Goal: Information Seeking & Learning: Learn about a topic

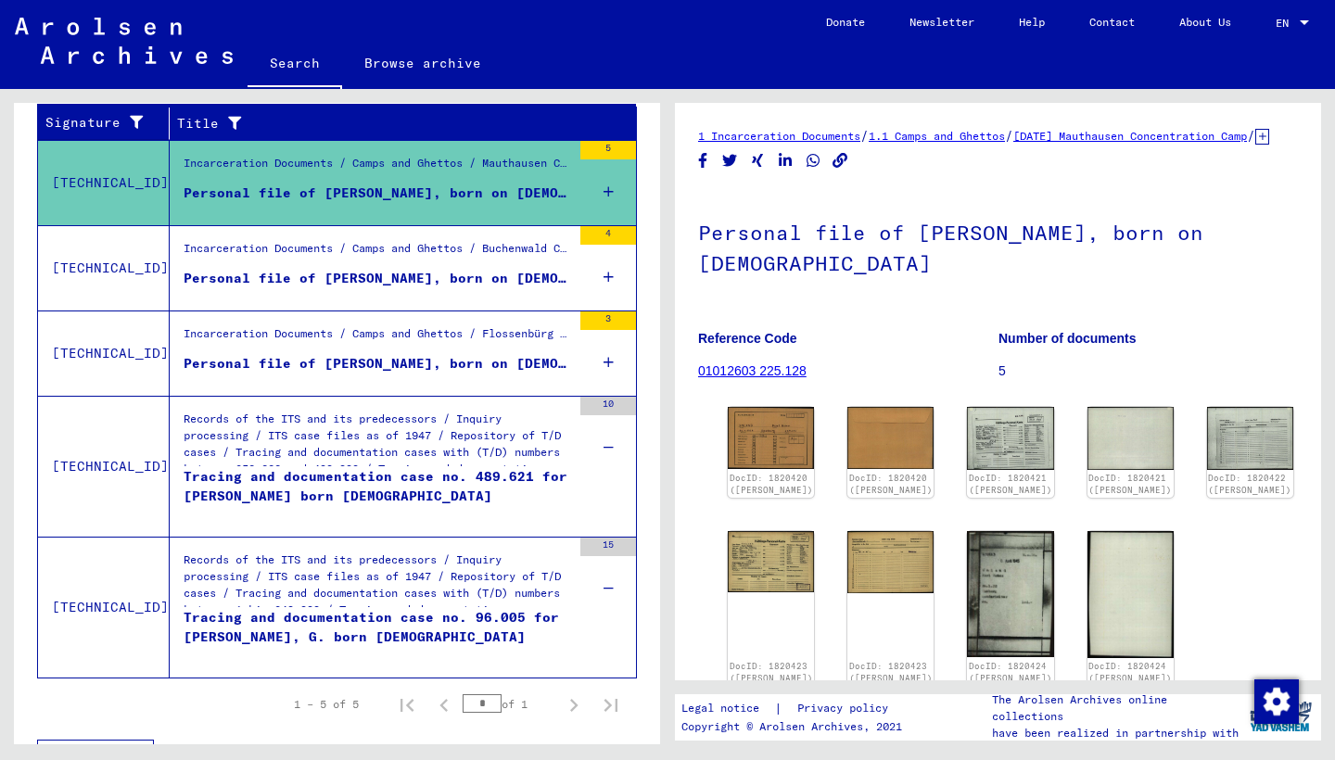
click at [1105, 137] on link "[DATE] Mauthausen Concentration Camp" at bounding box center [1130, 136] width 234 height 14
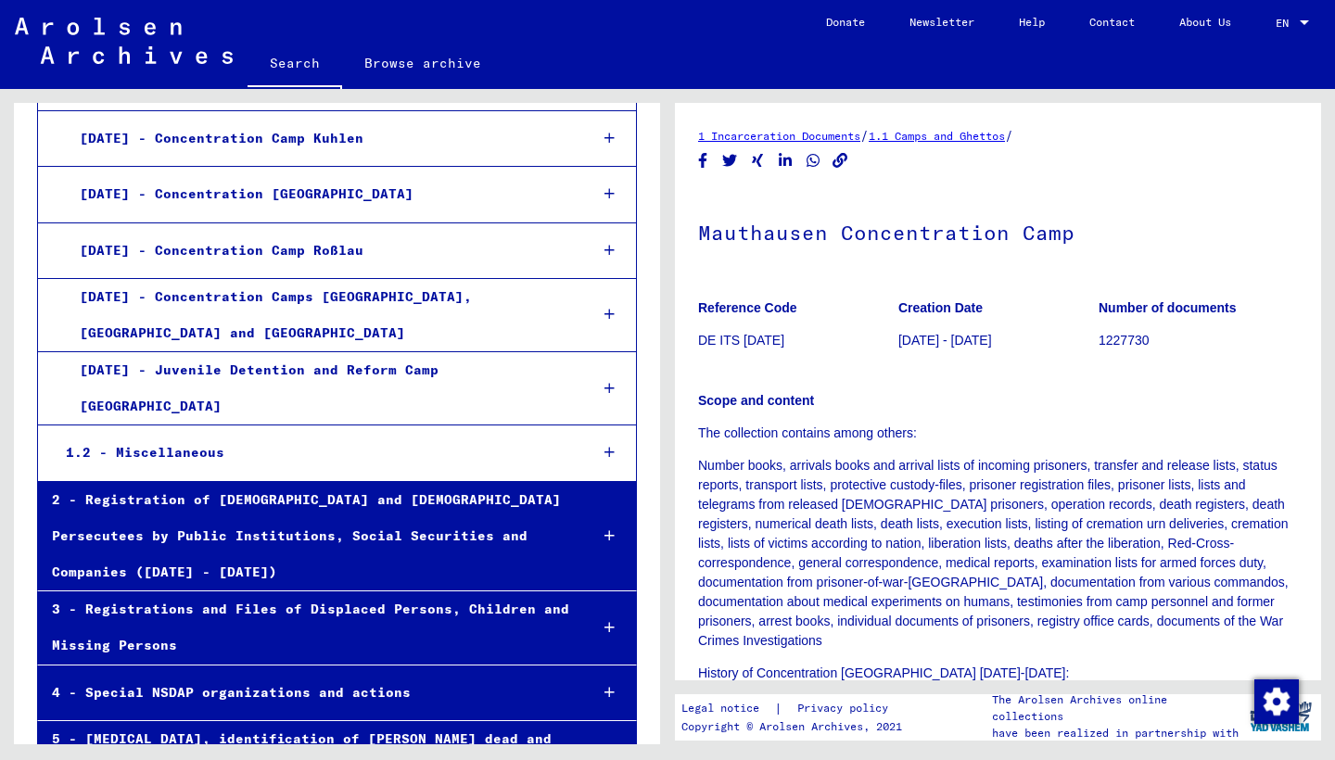
scroll to position [3674, 0]
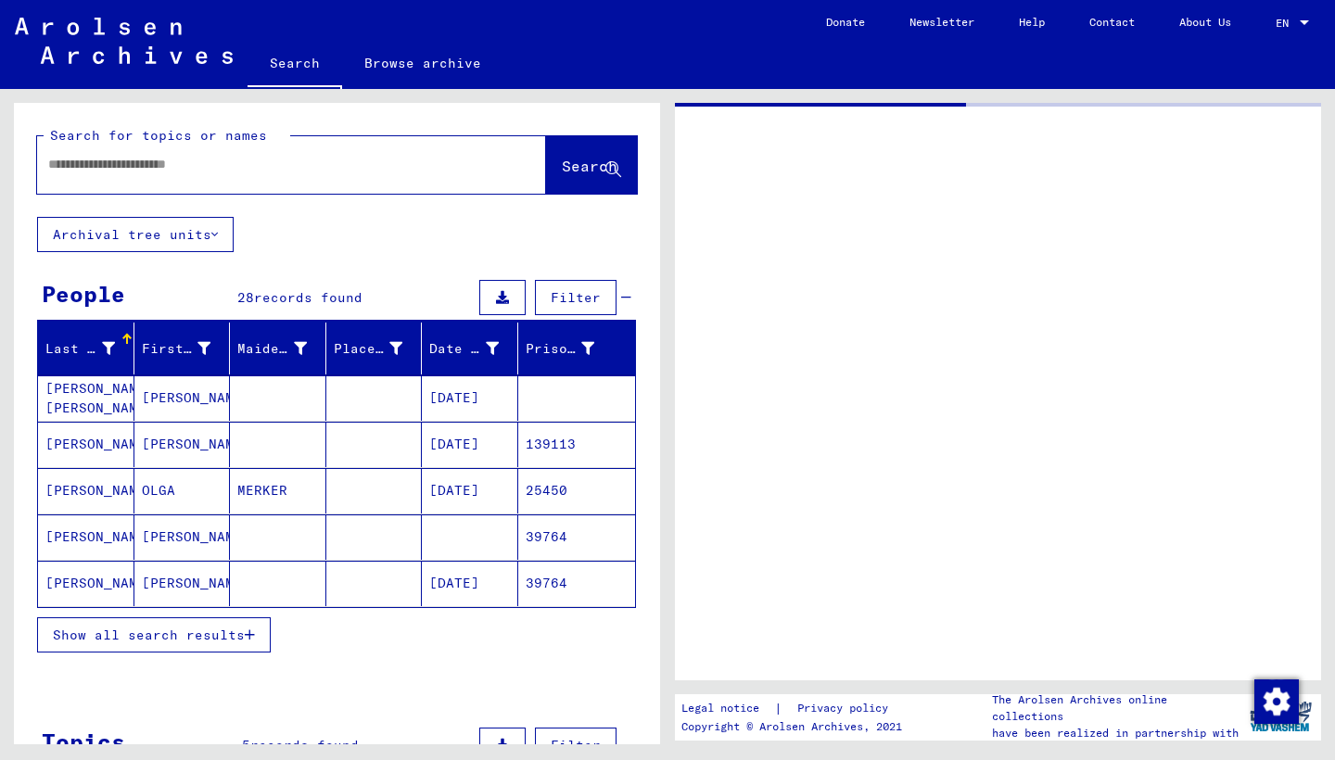
type input "*******"
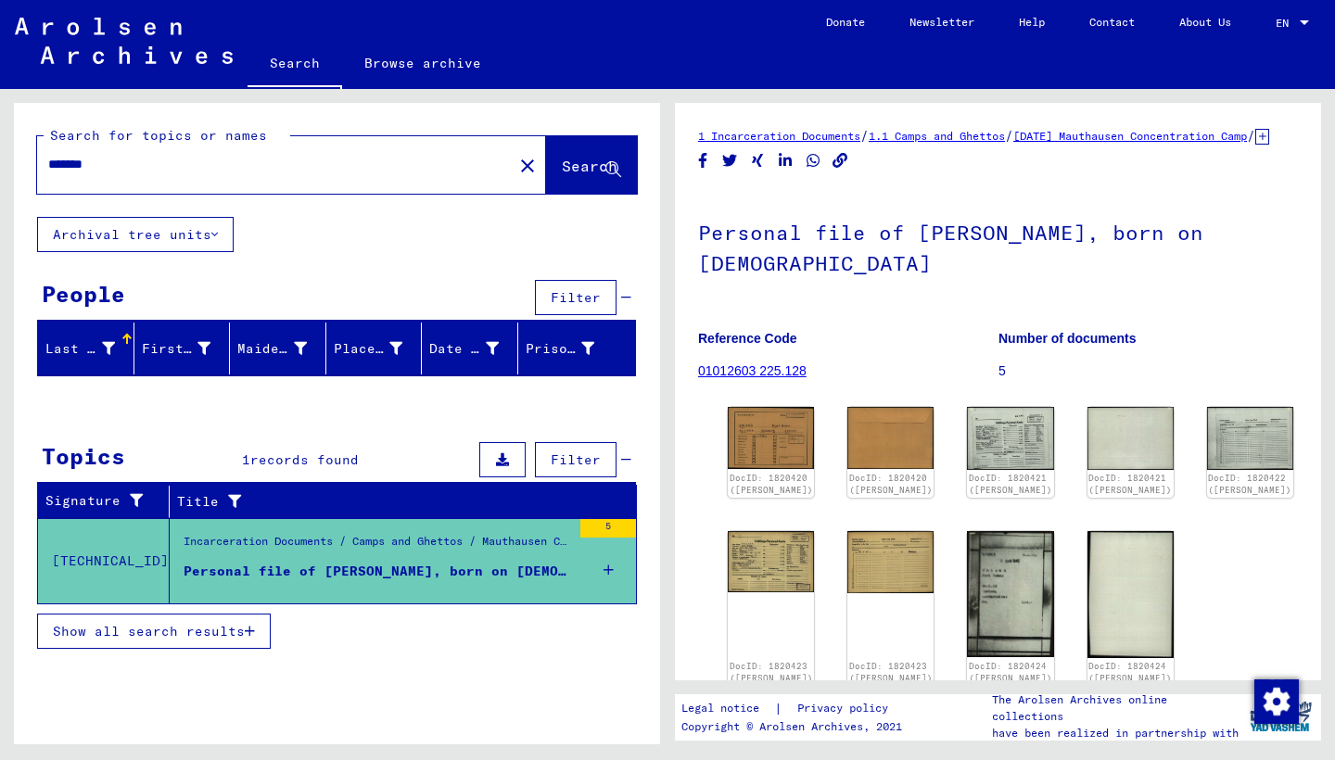
click at [1255, 145] on icon at bounding box center [1262, 137] width 14 height 16
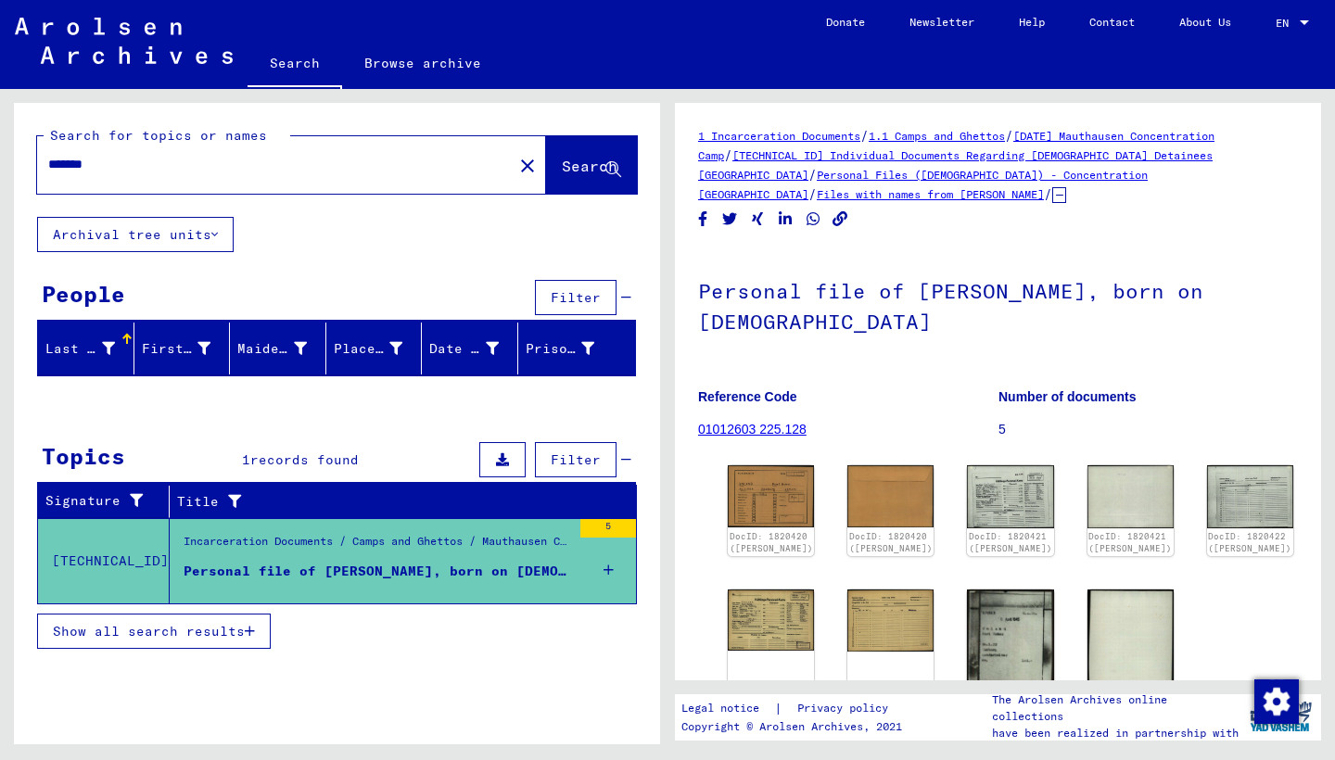
click at [1044, 187] on link "Files with names from [PERSON_NAME]" at bounding box center [930, 194] width 227 height 14
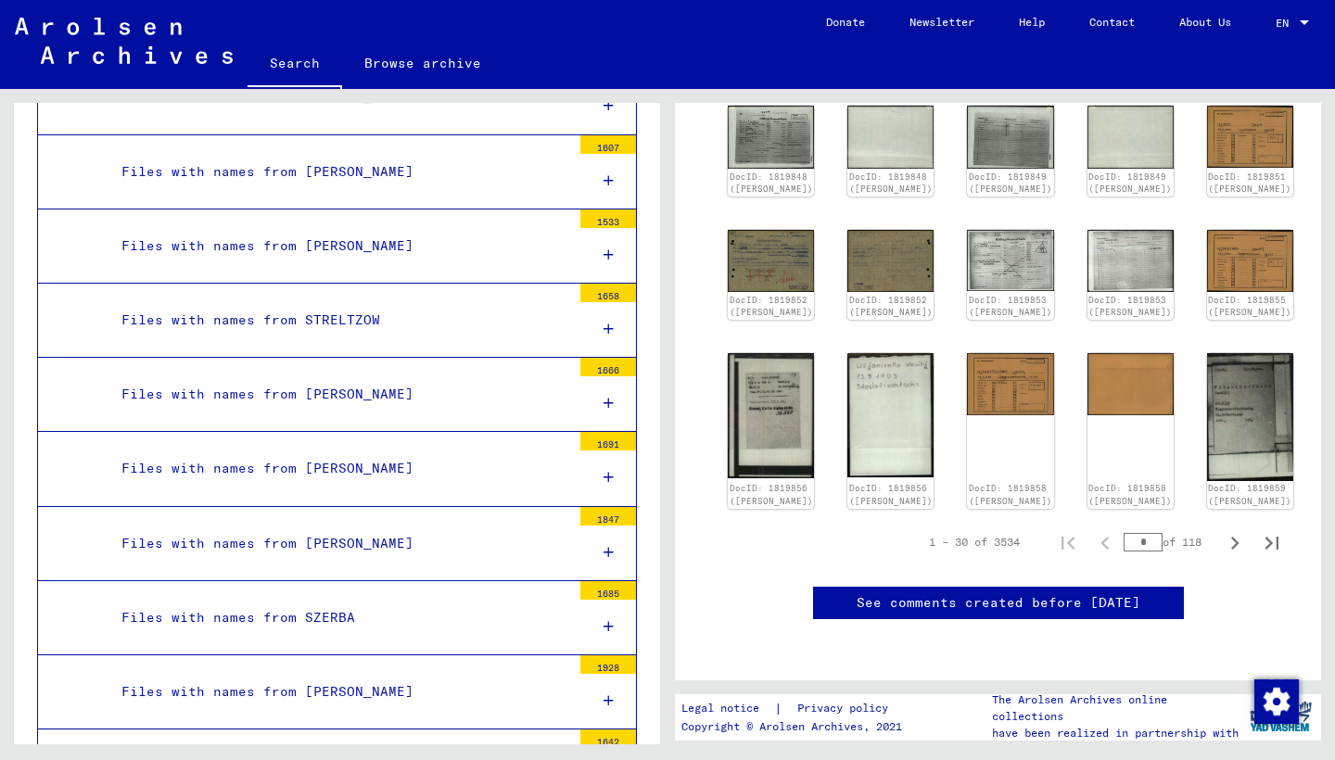
scroll to position [1323, 0]
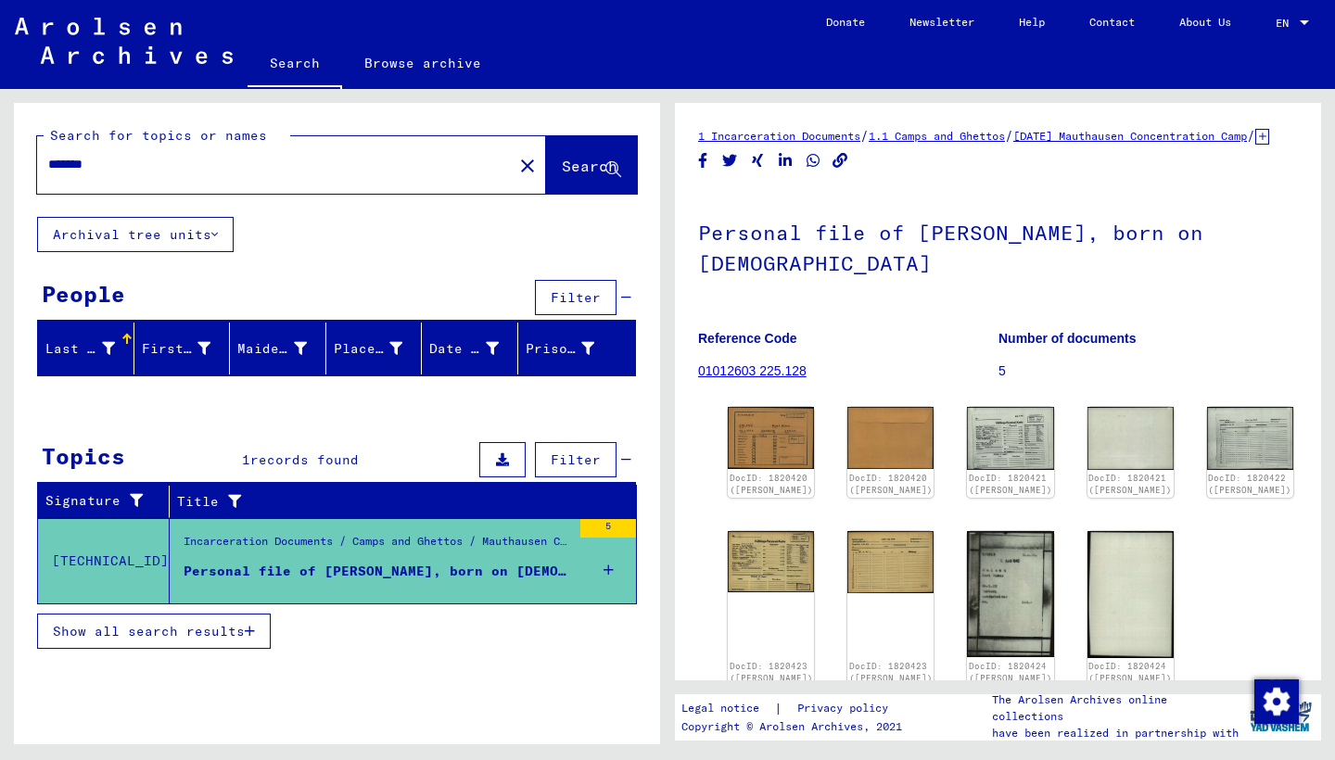
click at [1255, 145] on icon at bounding box center [1262, 137] width 14 height 16
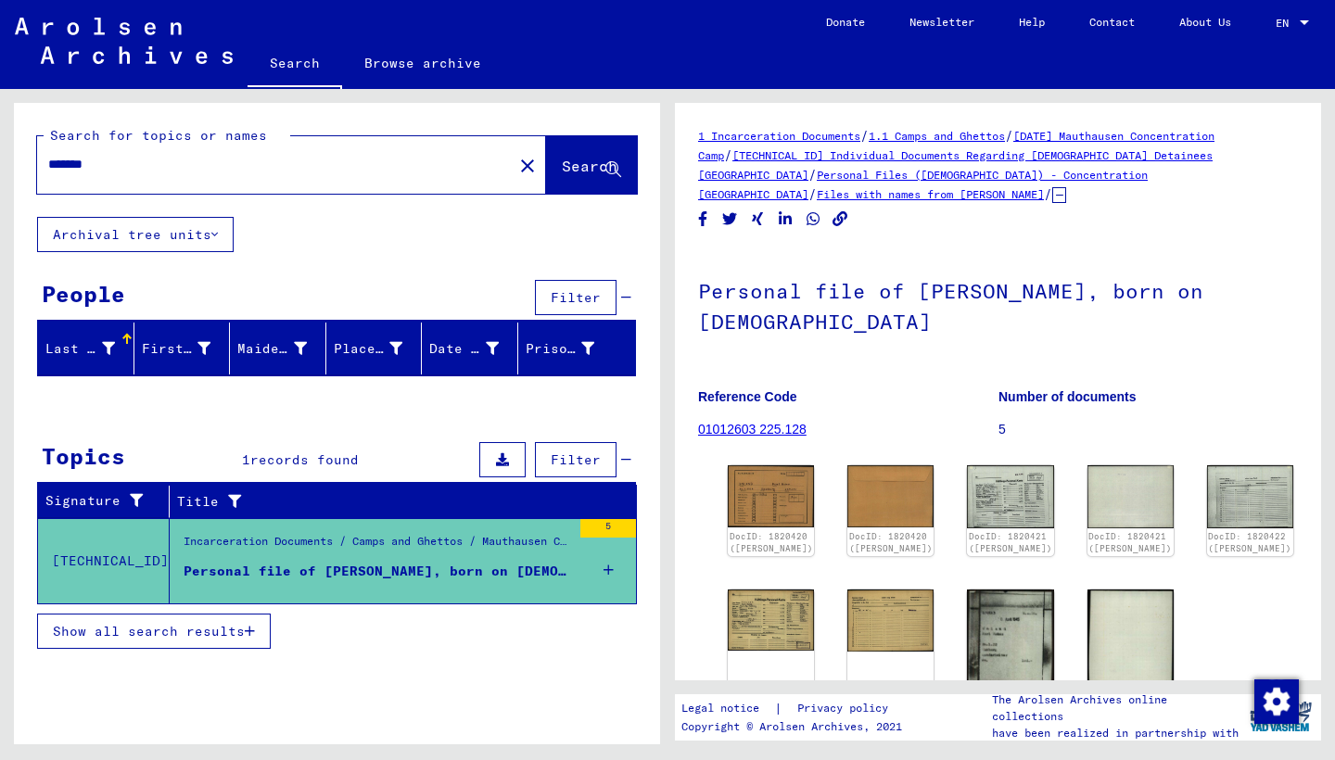
click at [963, 171] on link "Personal Files ([DEMOGRAPHIC_DATA]) - Concentration [GEOGRAPHIC_DATA]" at bounding box center [922, 184] width 449 height 33
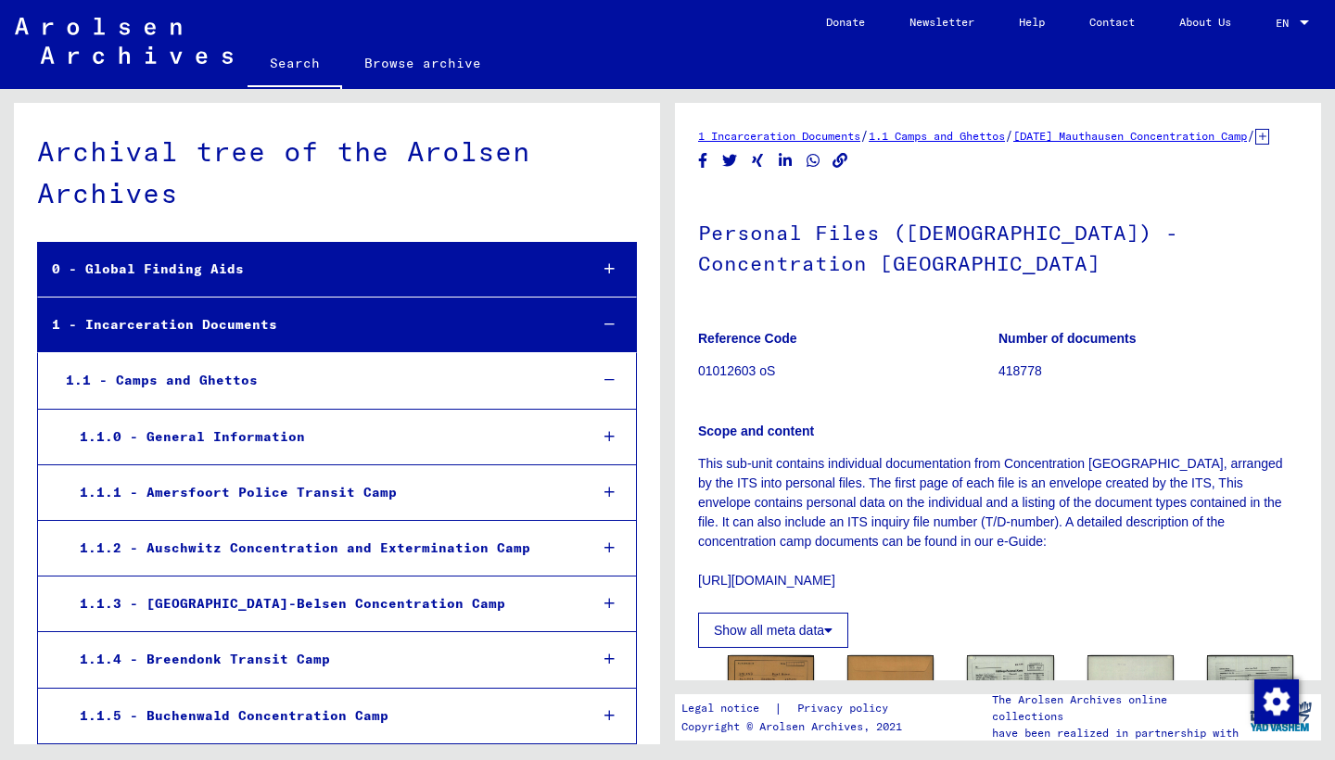
scroll to position [5093, 0]
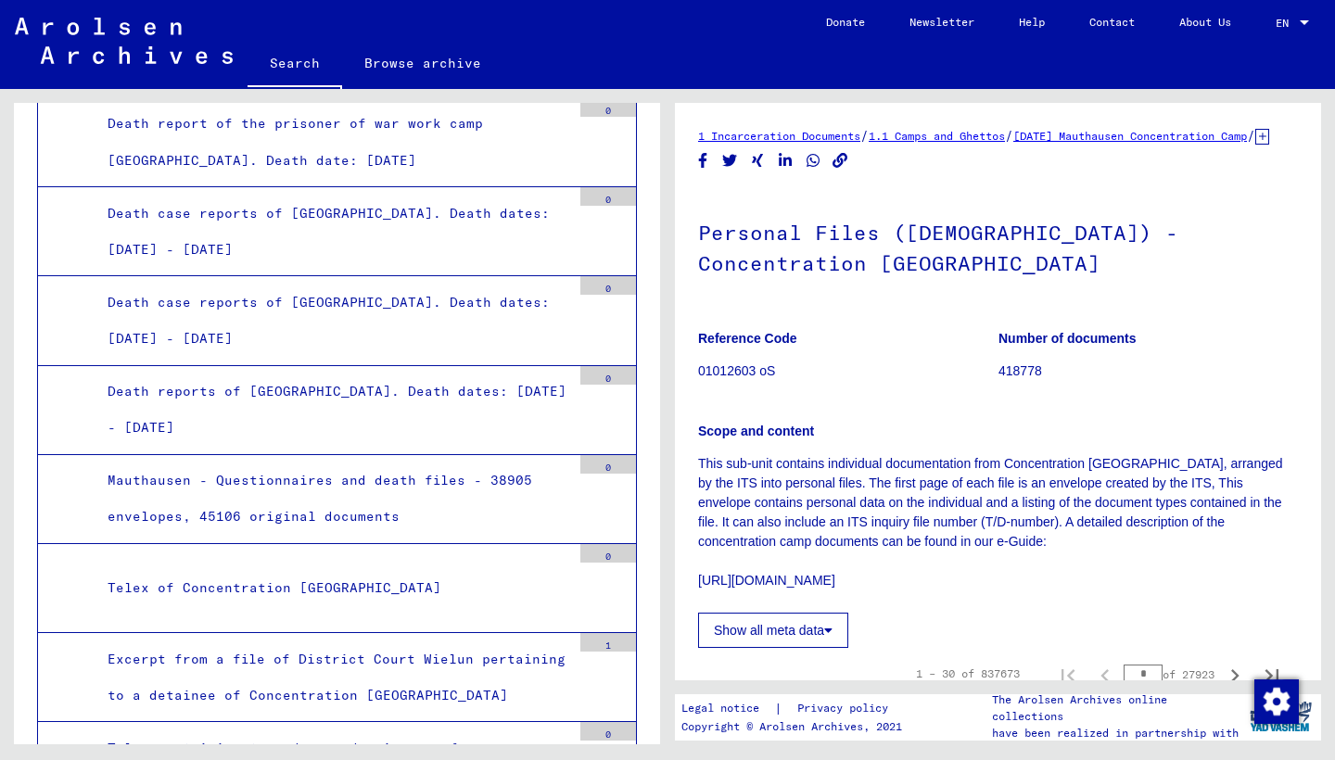
click at [409, 69] on link "Browse archive" at bounding box center [422, 63] width 161 height 44
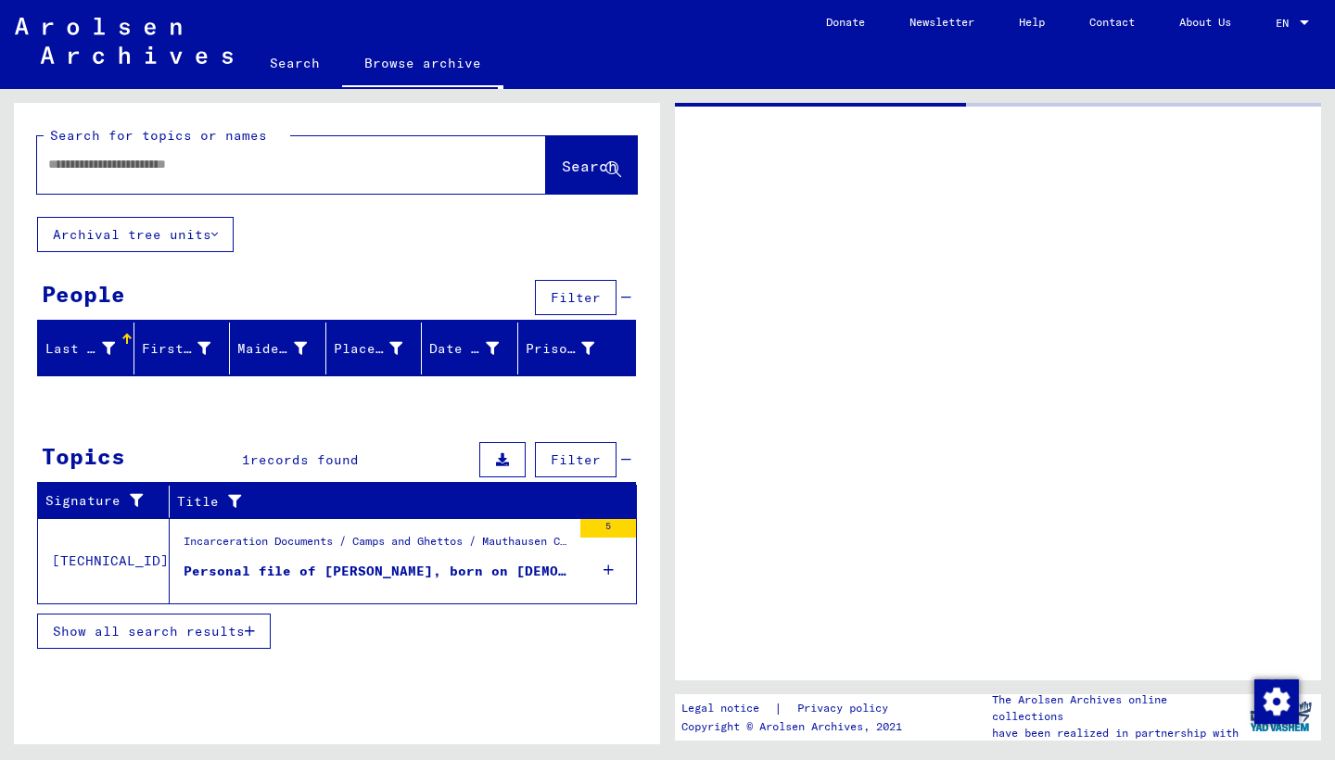
type input "*******"
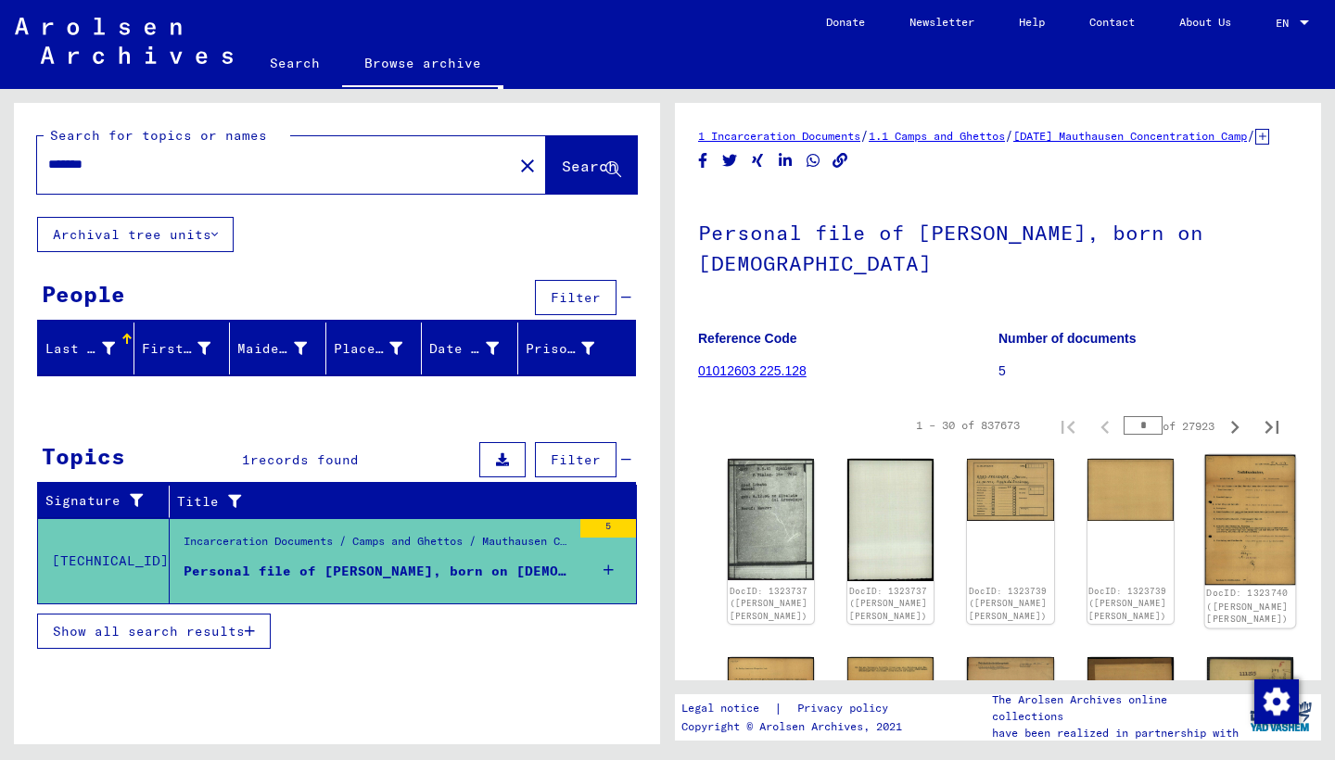
click at [1204, 510] on img at bounding box center [1249, 520] width 91 height 130
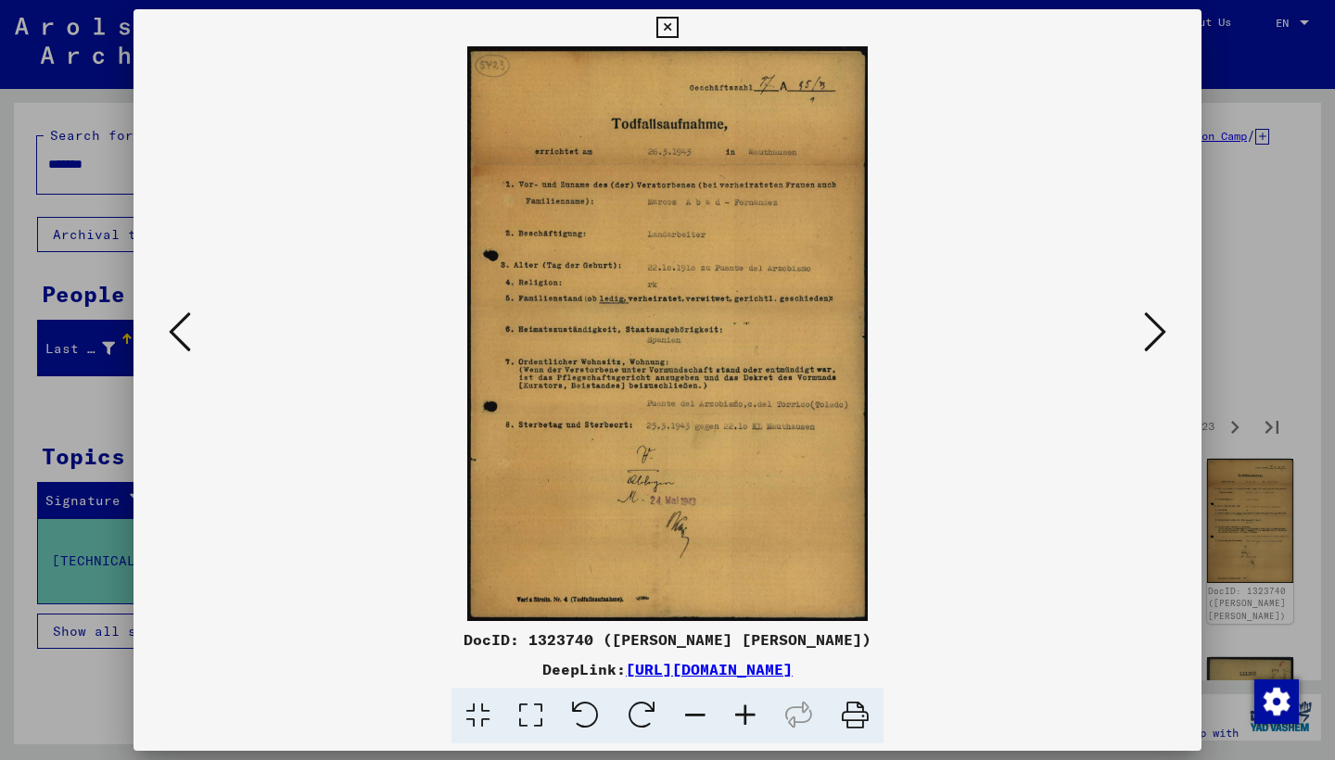
click at [677, 31] on icon at bounding box center [666, 28] width 21 height 22
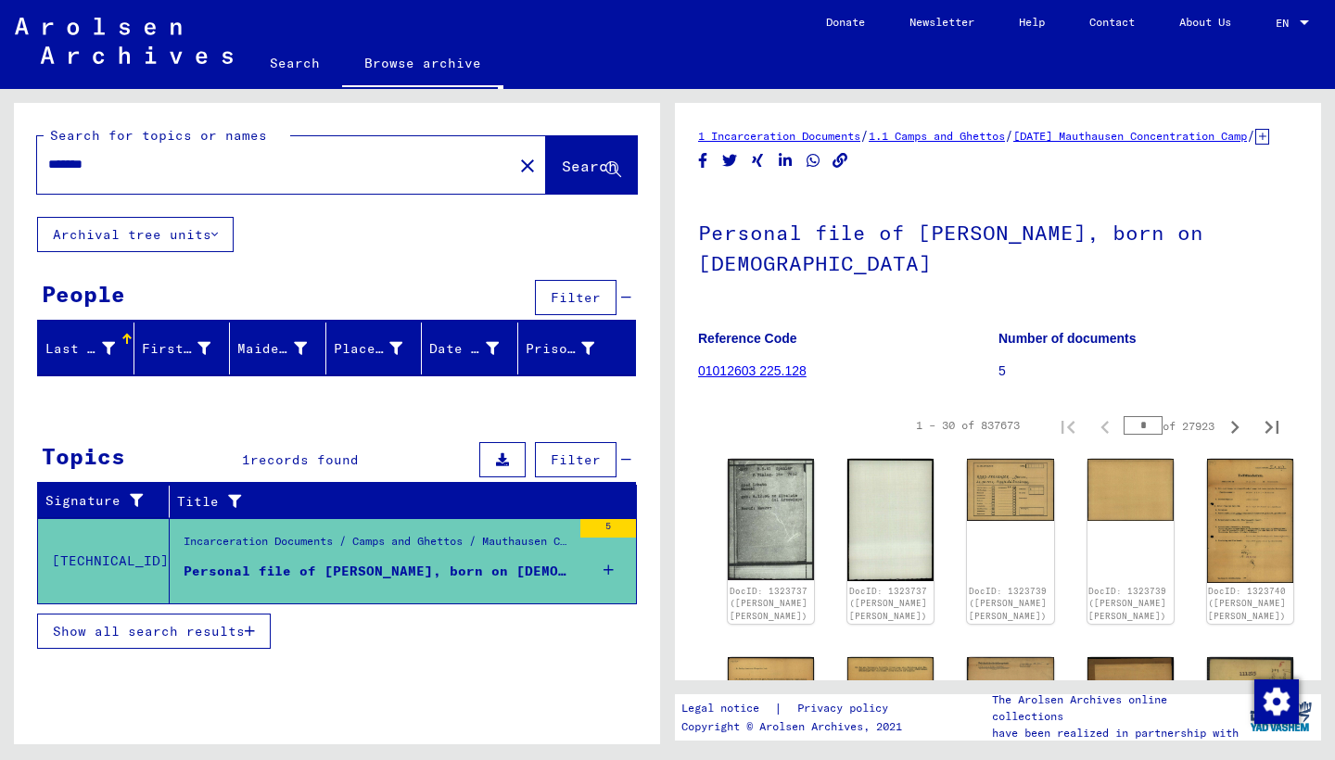
click at [255, 557] on div "Incarceration Documents / Camps and Ghettos / Mauthausen Concentration Camp / I…" at bounding box center [377, 546] width 387 height 26
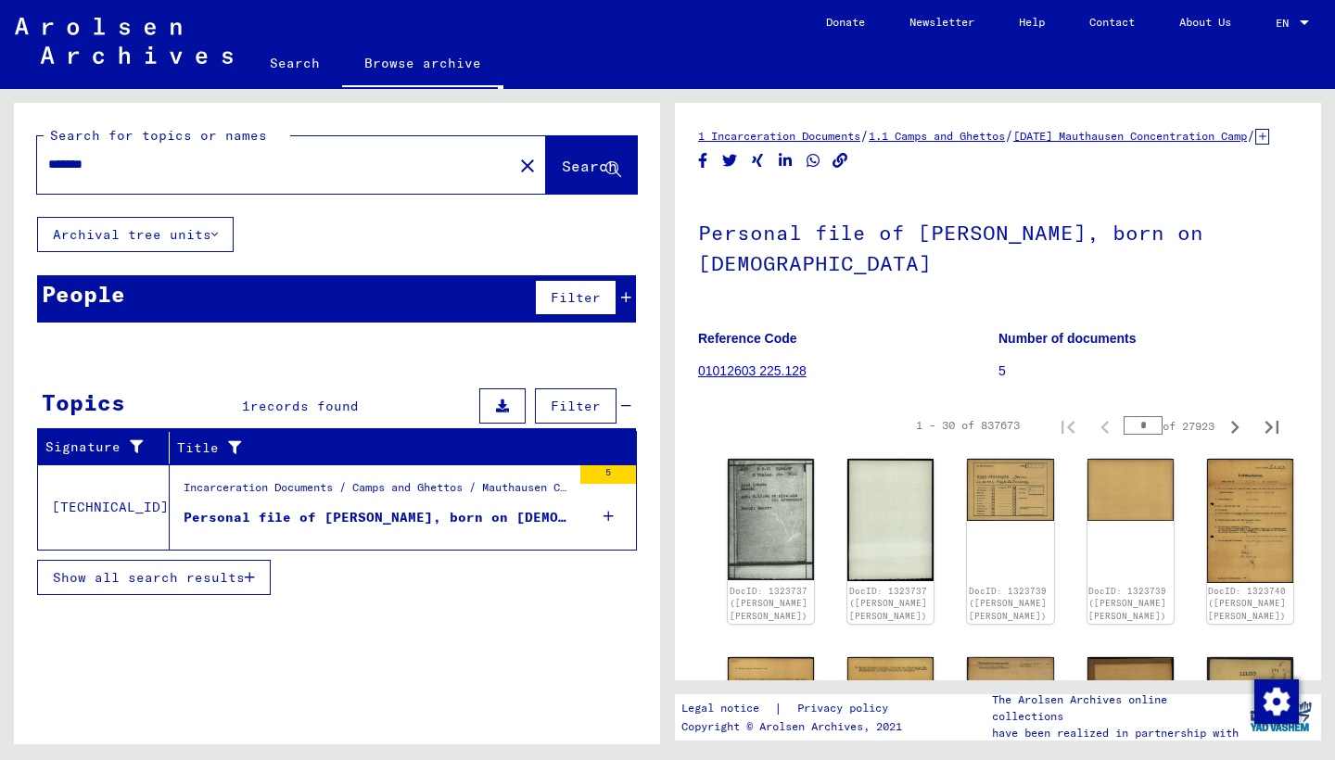
click at [605, 475] on div "5" at bounding box center [608, 474] width 56 height 19
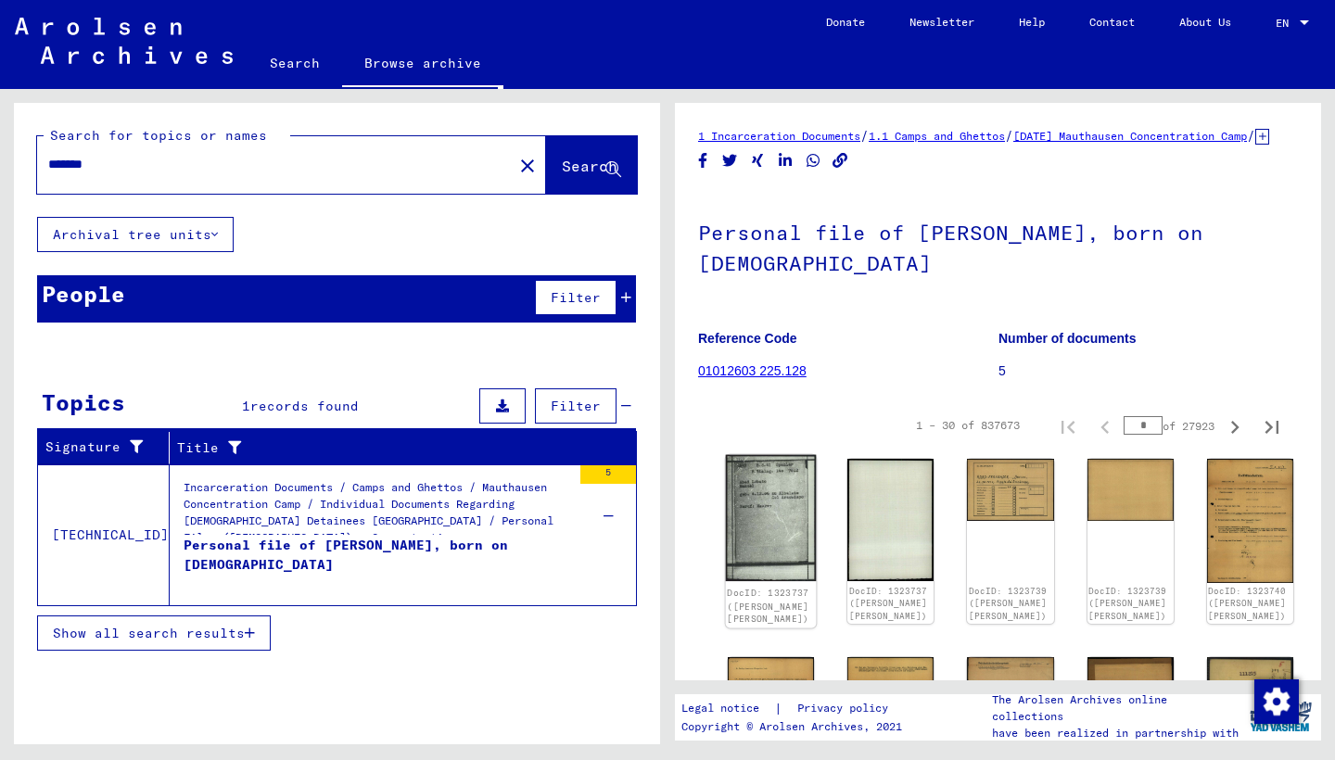
click at [750, 521] on img at bounding box center [771, 518] width 91 height 127
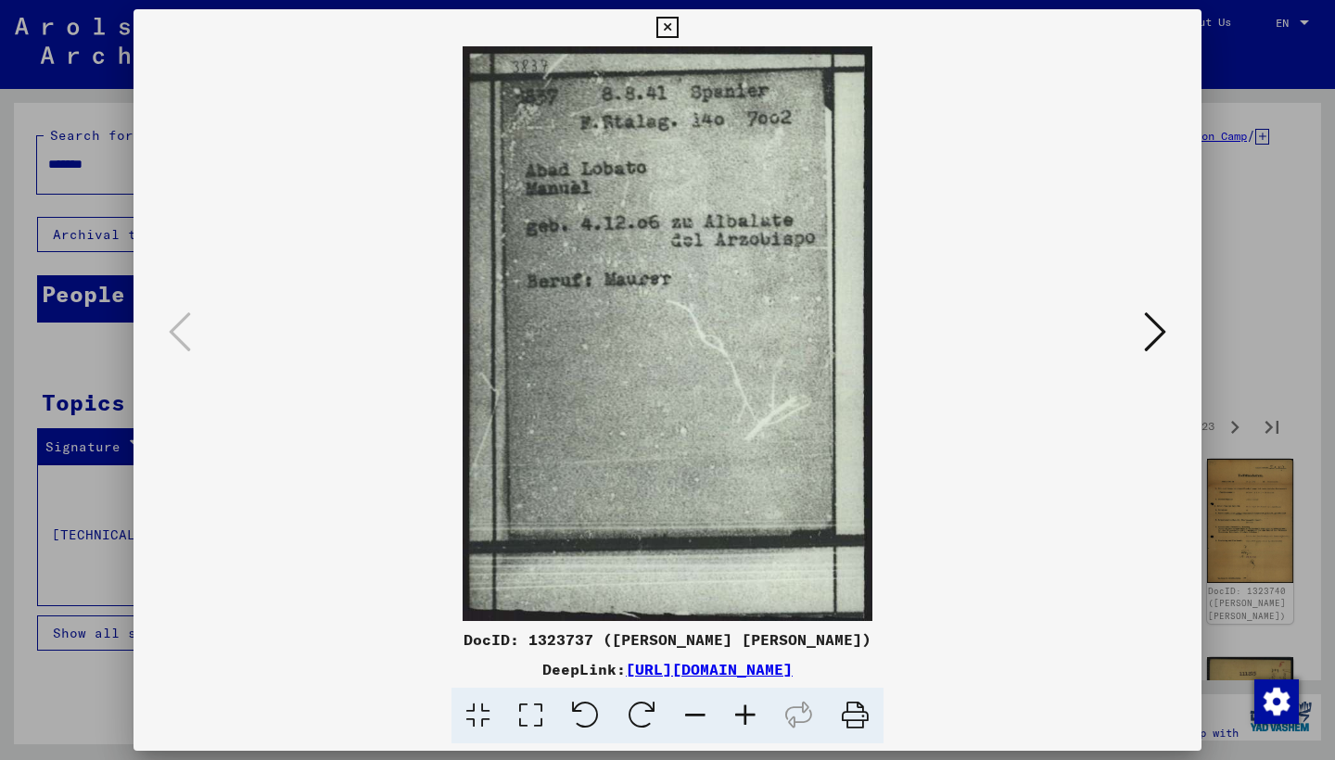
click at [677, 27] on icon at bounding box center [666, 28] width 21 height 22
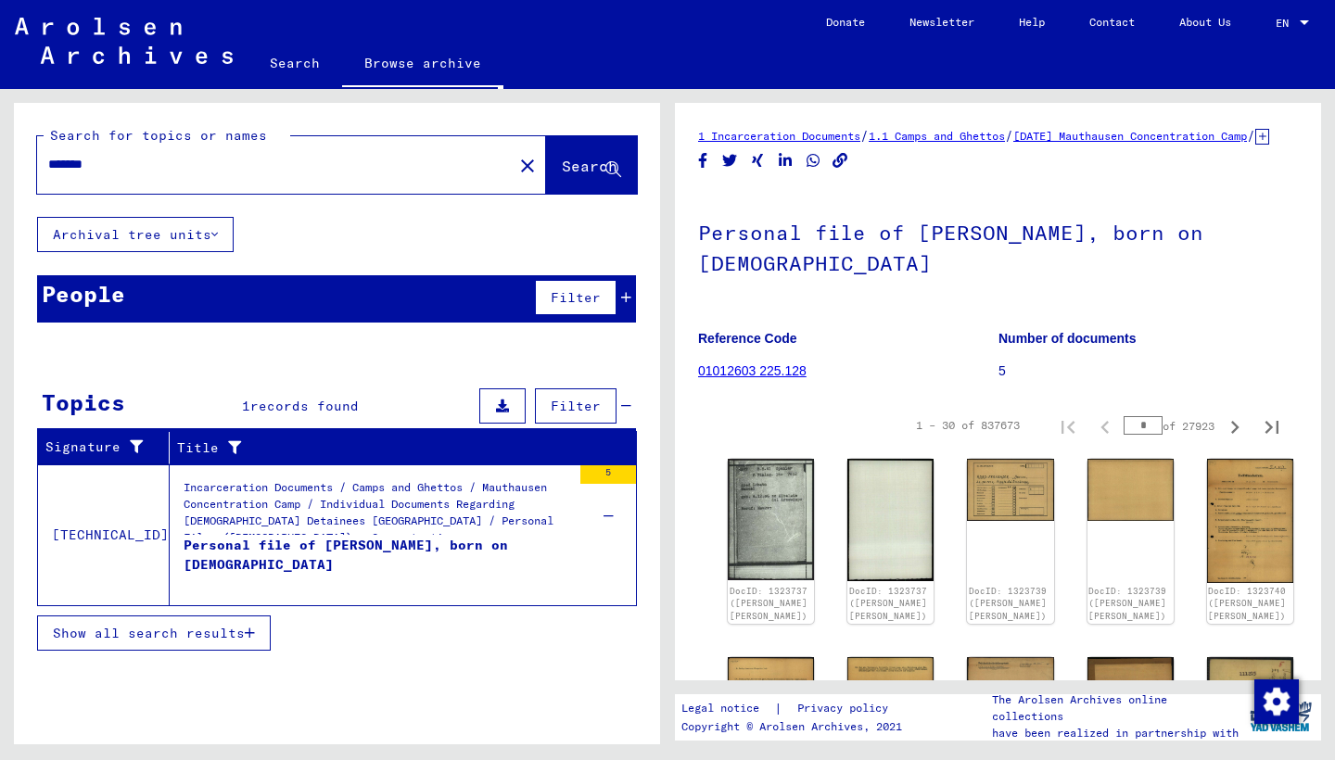
click at [449, 477] on div "Incarceration Documents / Camps and Ghettos / Mauthausen Concentration Camp / I…" at bounding box center [370, 535] width 401 height 140
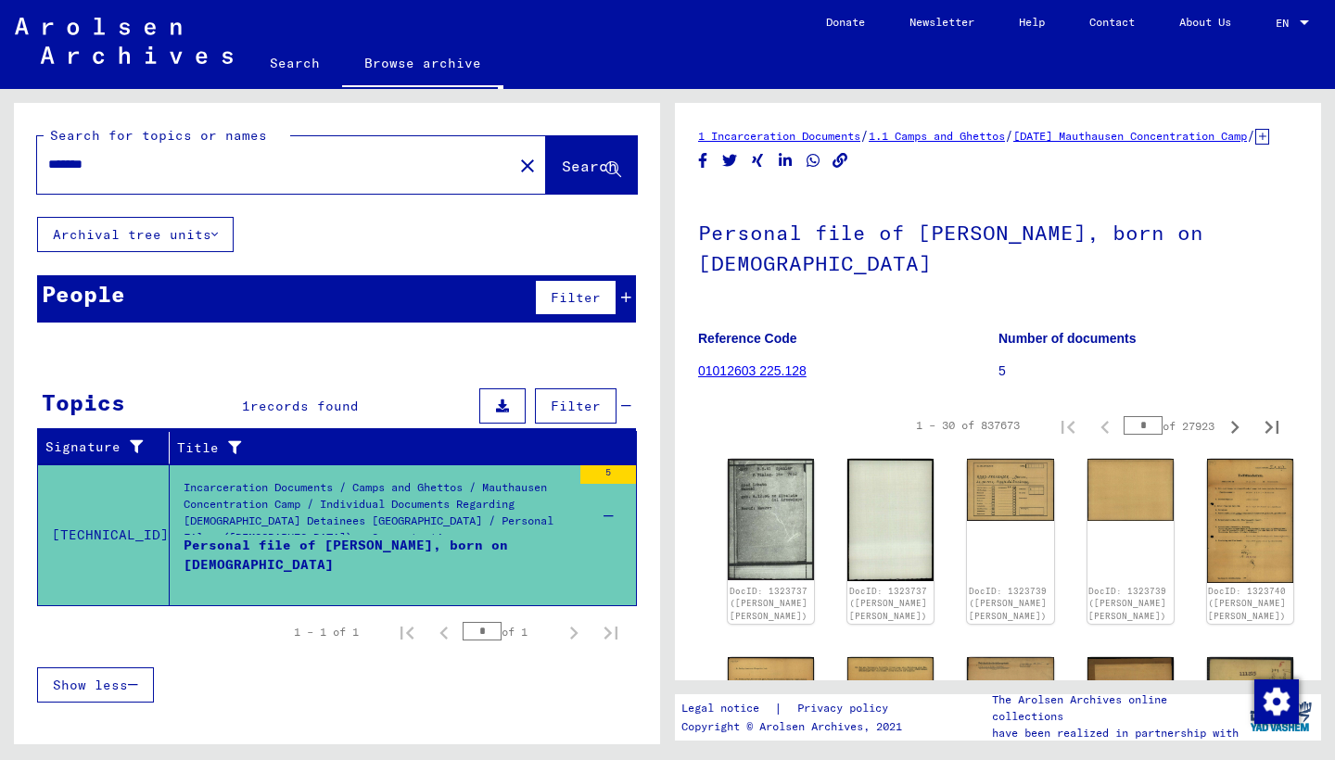
click at [315, 298] on div "People Filter" at bounding box center [336, 298] width 599 height 47
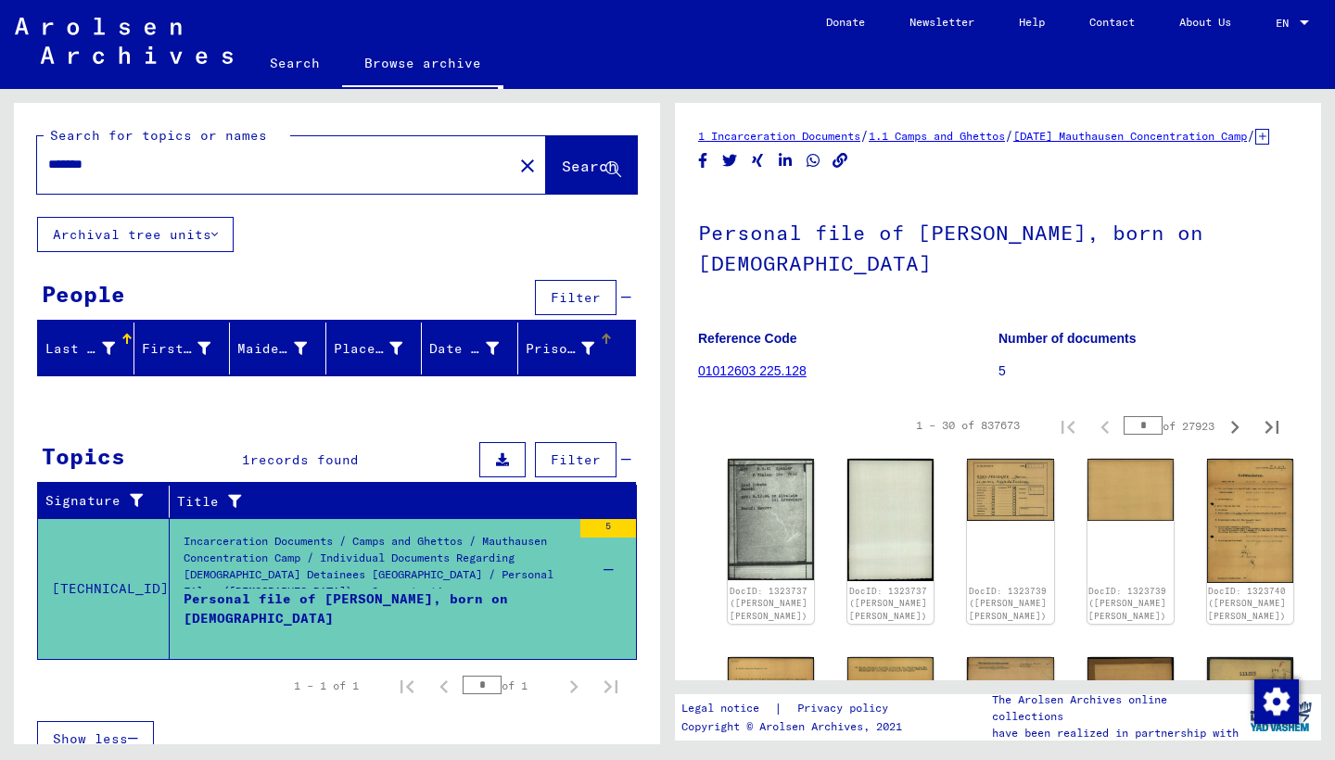
click at [552, 350] on div "Prisoner #" at bounding box center [560, 348] width 70 height 19
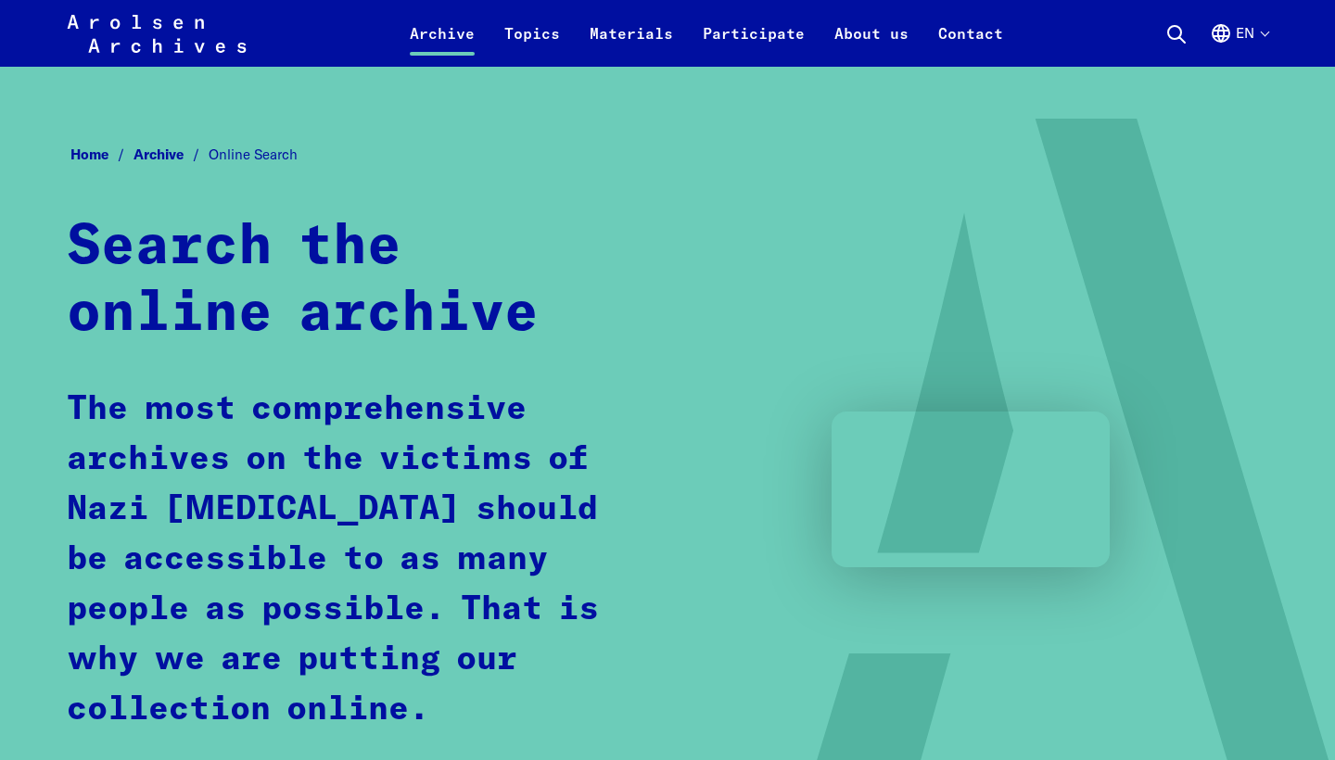
scroll to position [1606, 0]
